Goal: Task Accomplishment & Management: Complete application form

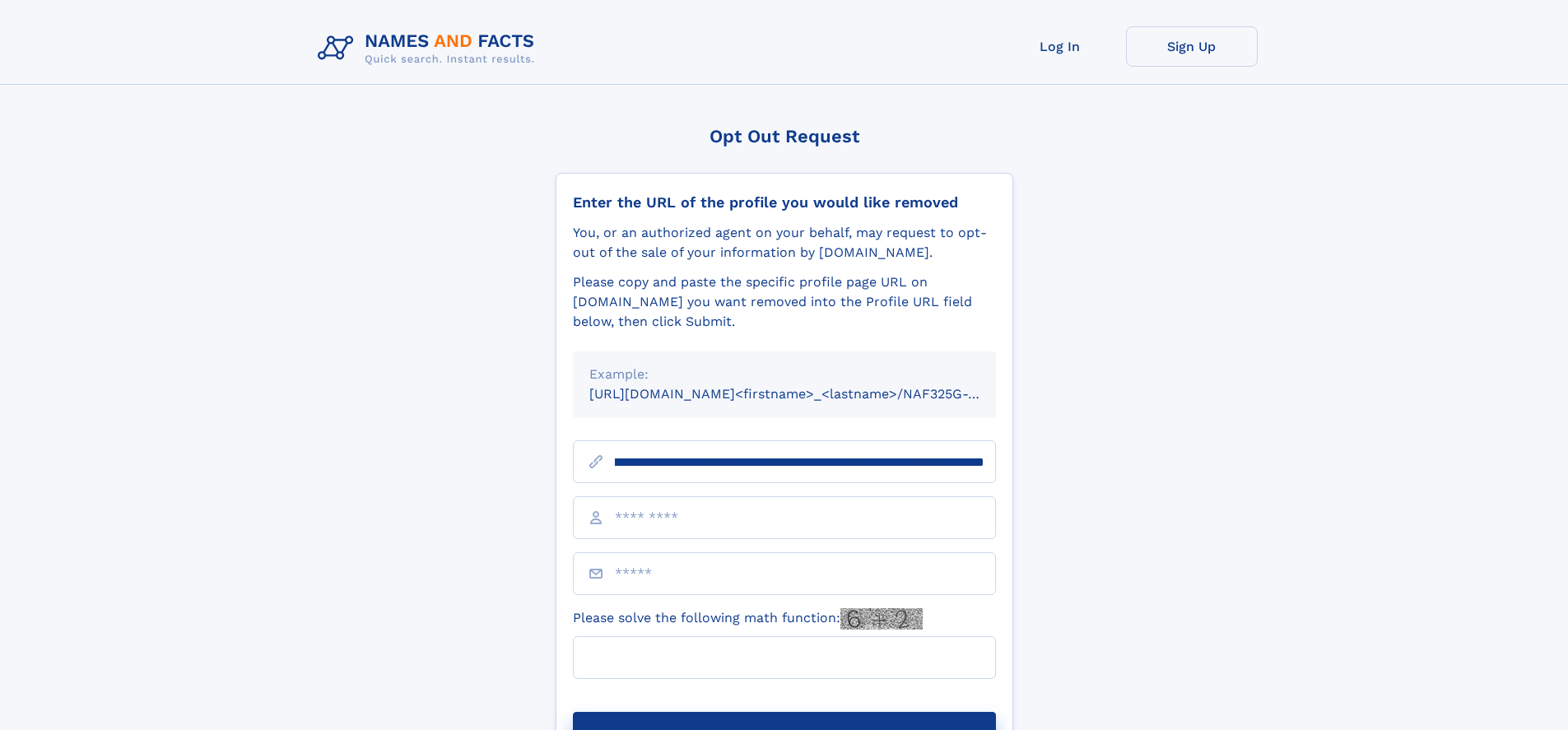
scroll to position [0, 220]
type input "**********"
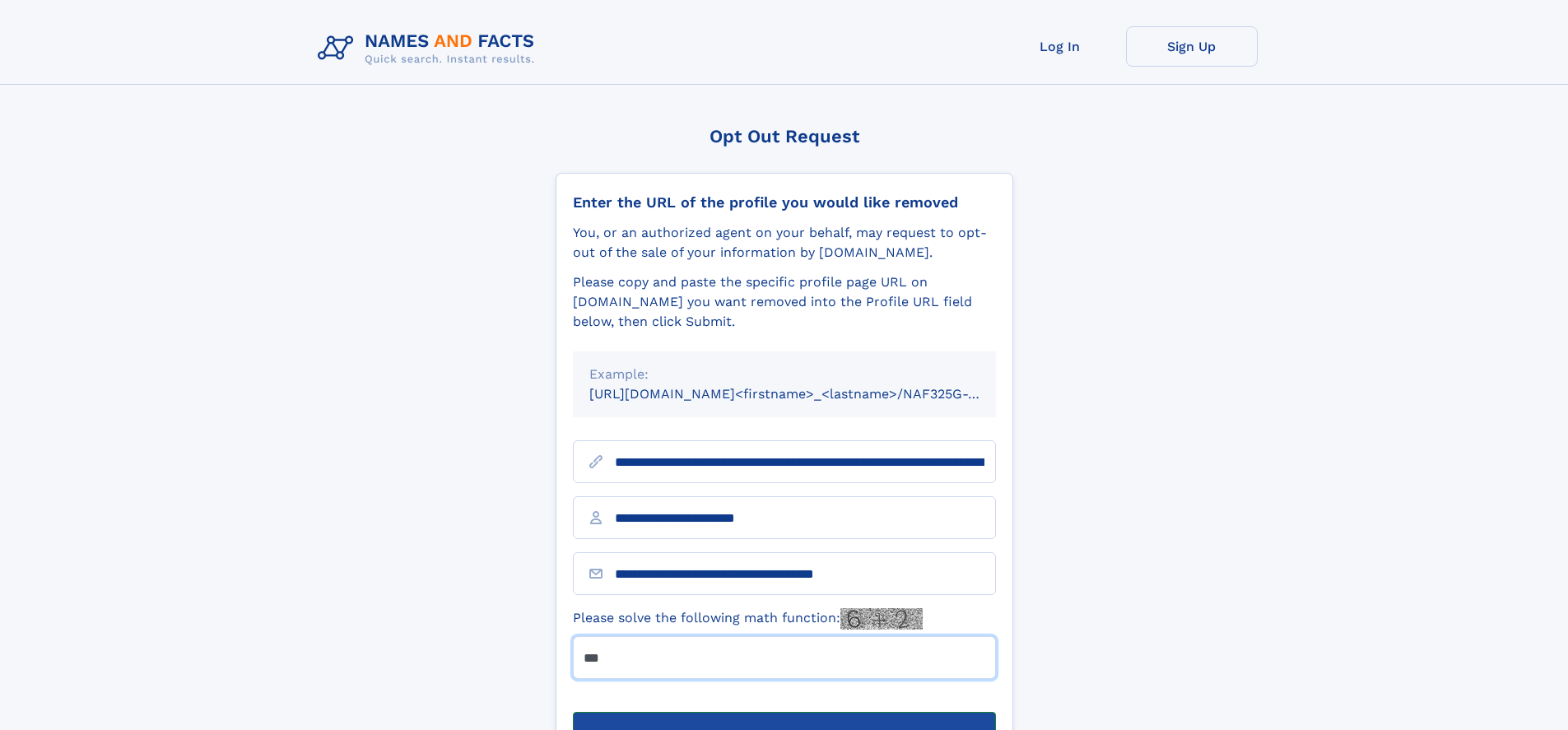
type input "***"
click at [784, 712] on button "Submit Opt Out Request" at bounding box center [784, 738] width 424 height 53
